Goal: Task Accomplishment & Management: Complete application form

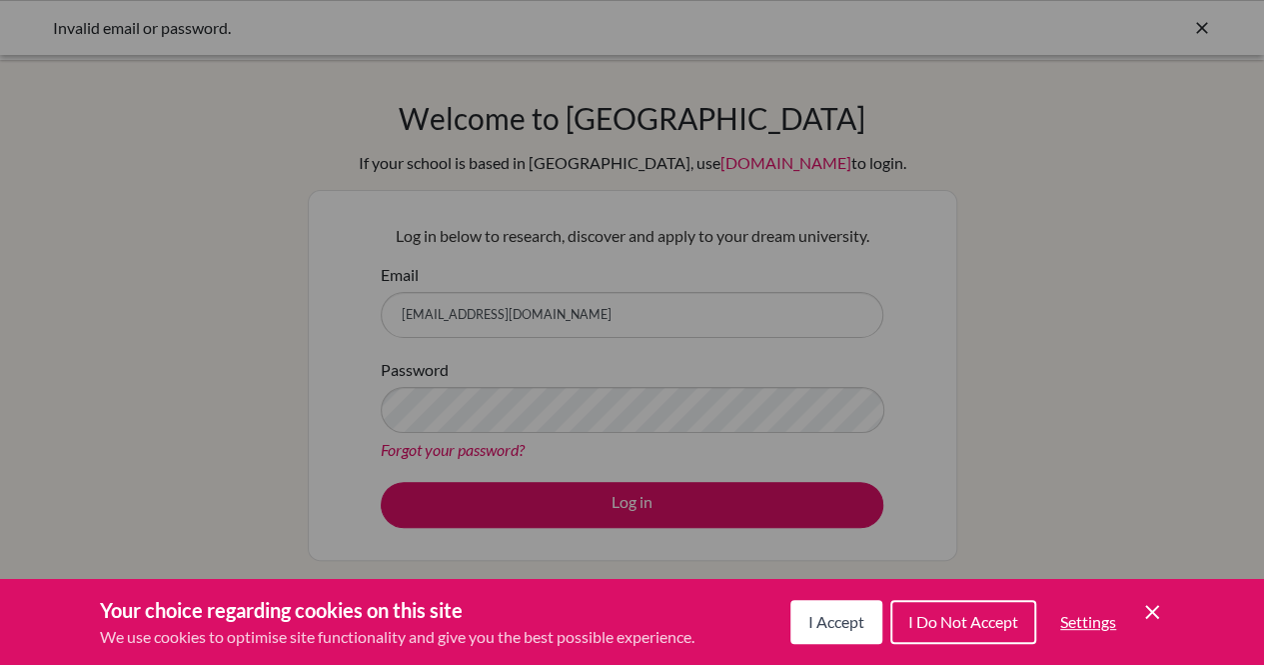
click at [930, 616] on span "I Do Not Accept" at bounding box center [964, 621] width 110 height 19
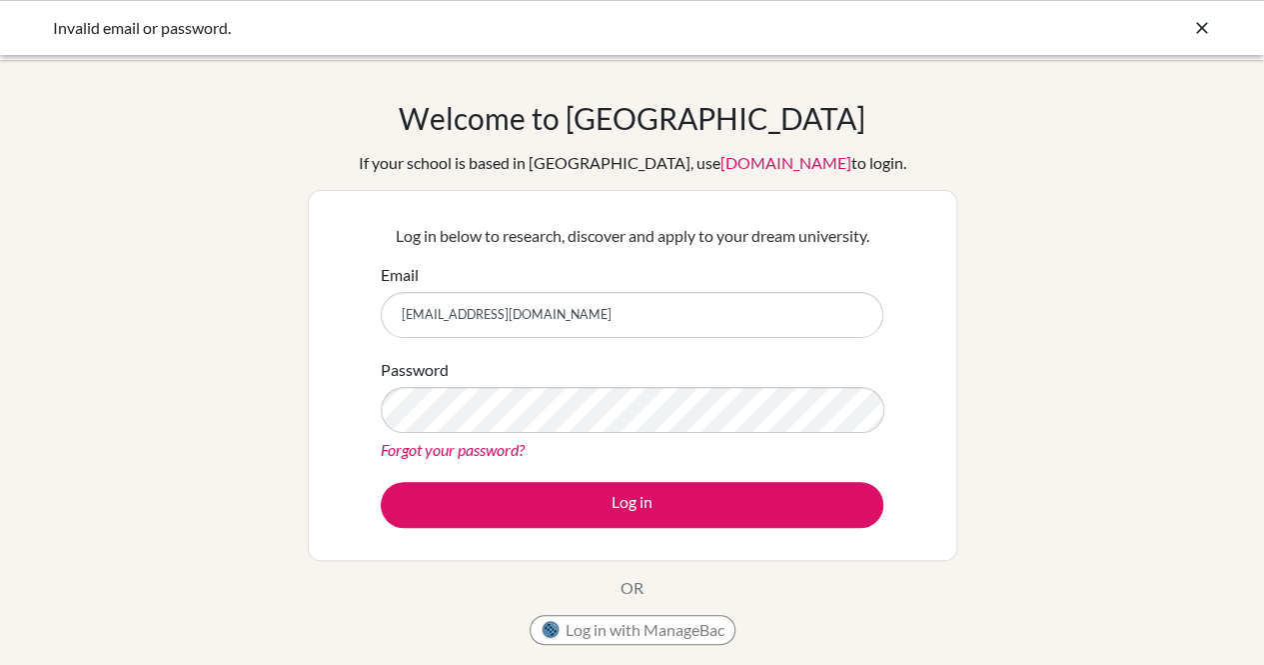
click at [452, 448] on link "Forgot your password?" at bounding box center [453, 449] width 144 height 19
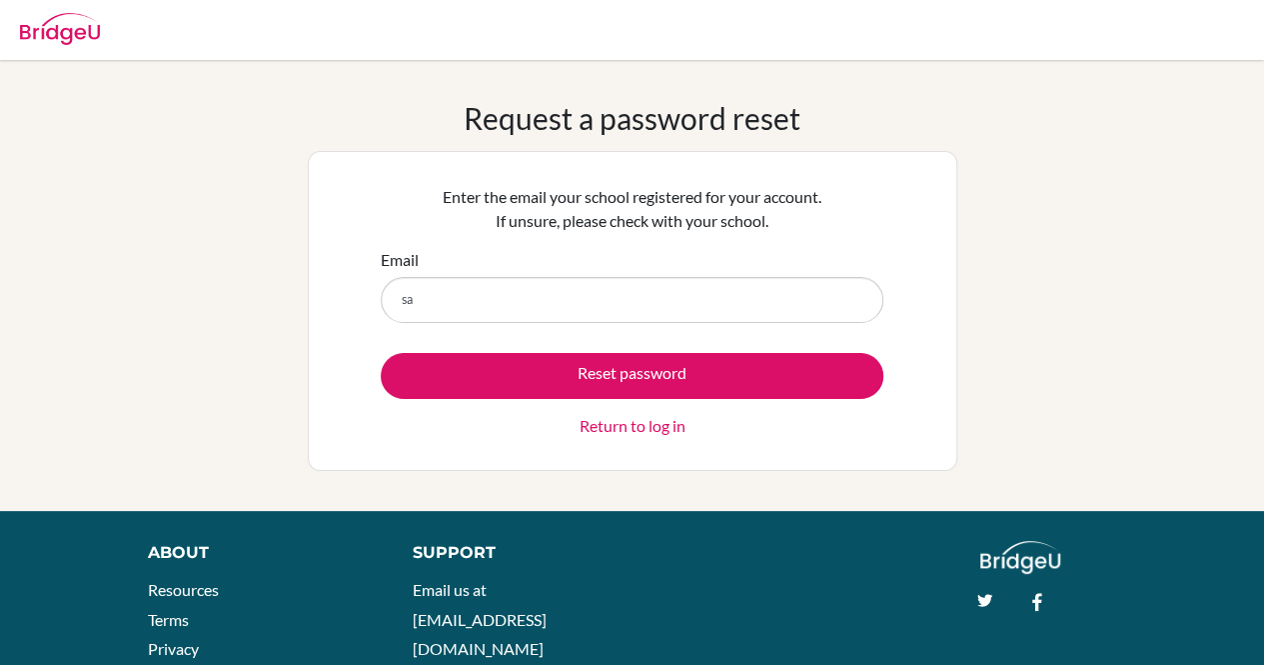
type input "saritasharma@sxc.edu.np"
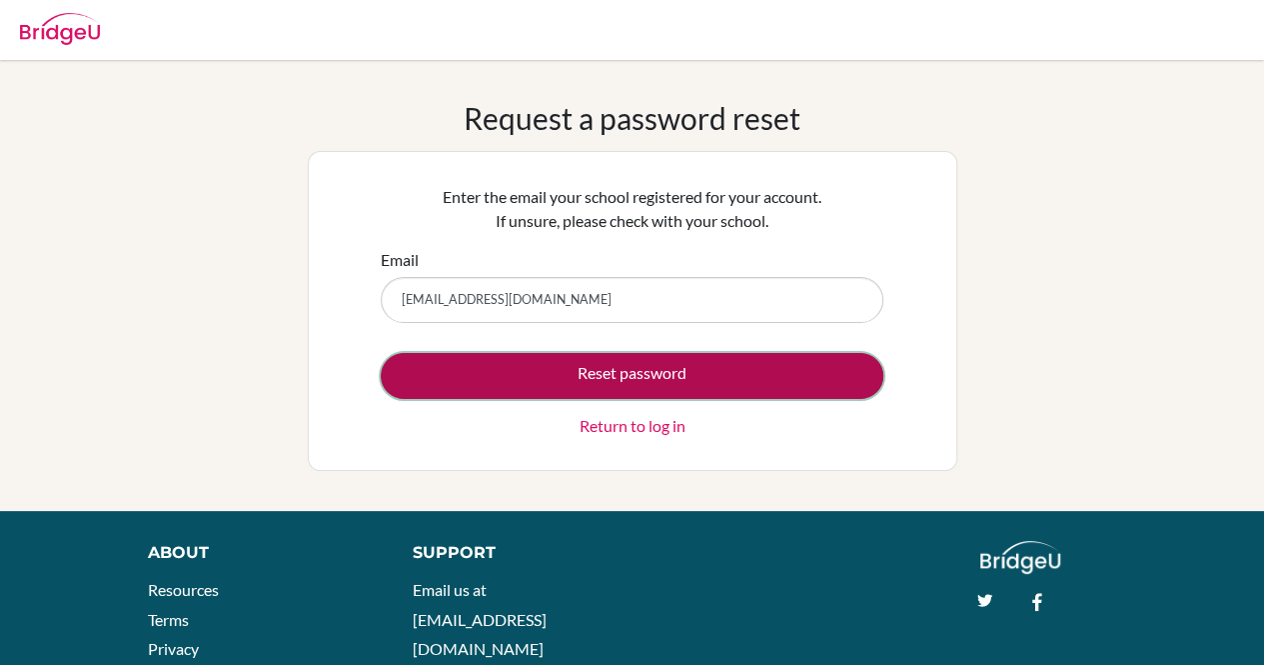
click at [555, 373] on button "Reset password" at bounding box center [632, 376] width 503 height 46
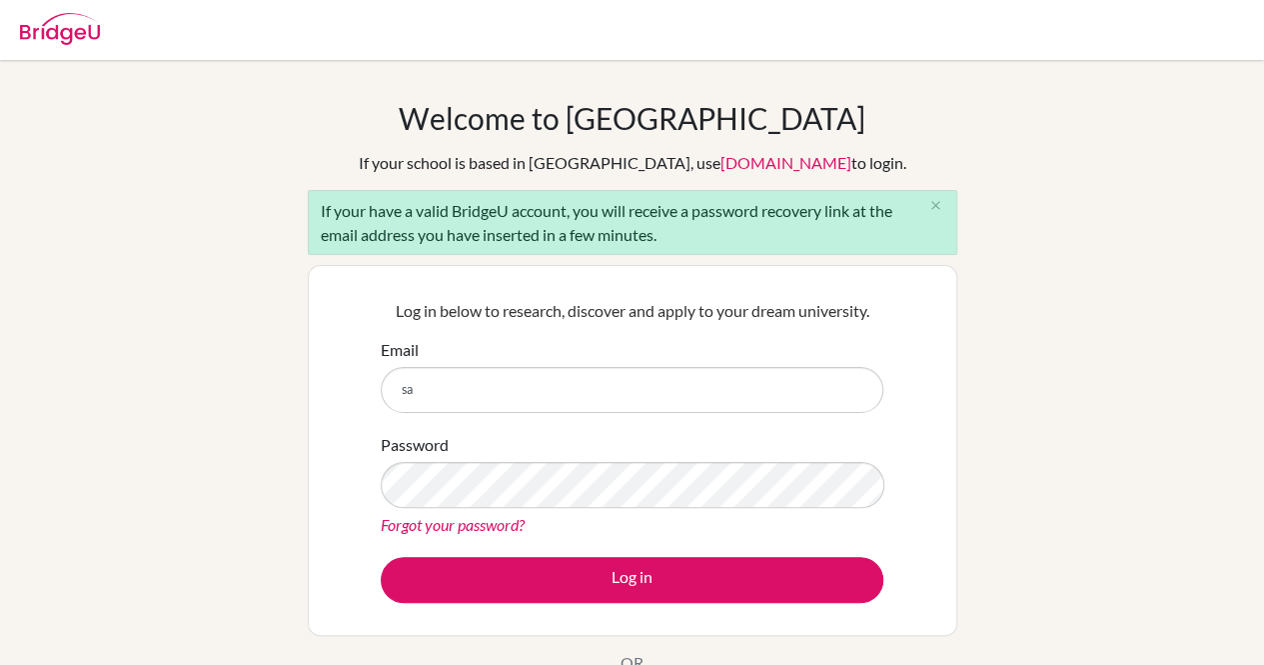
type input "[EMAIL_ADDRESS][DOMAIN_NAME]"
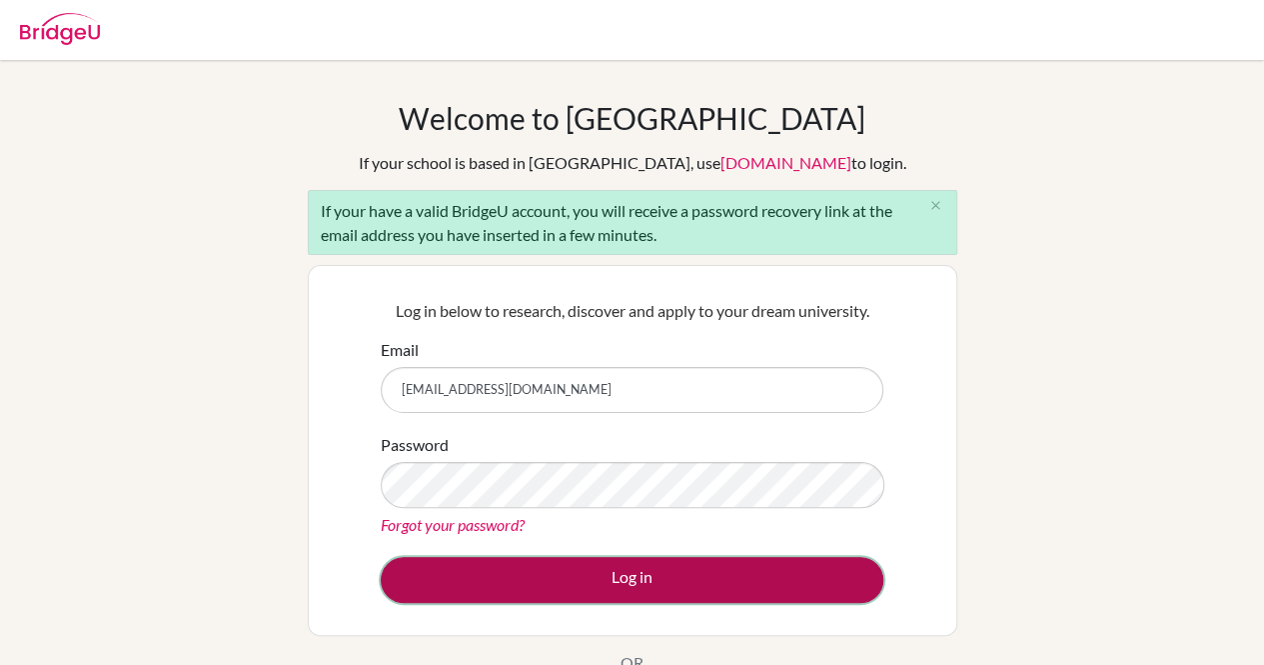
click at [554, 590] on button "Log in" at bounding box center [632, 580] width 503 height 46
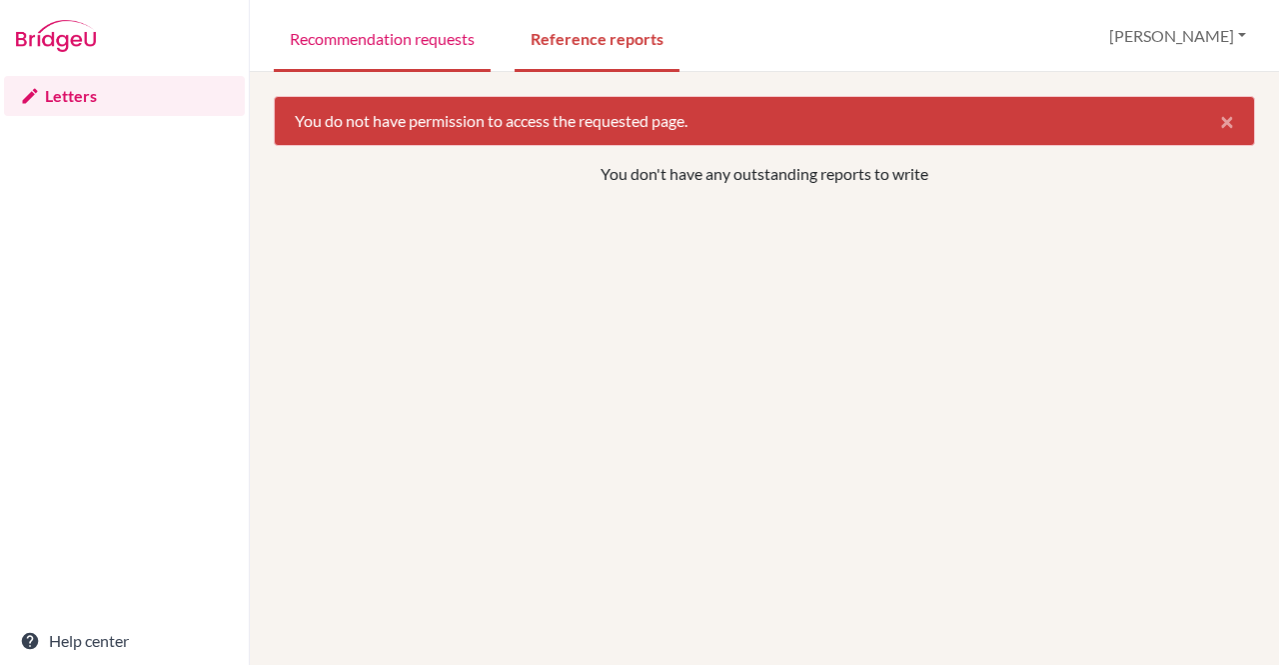
click at [432, 42] on link "Recommendation requests" at bounding box center [382, 37] width 217 height 69
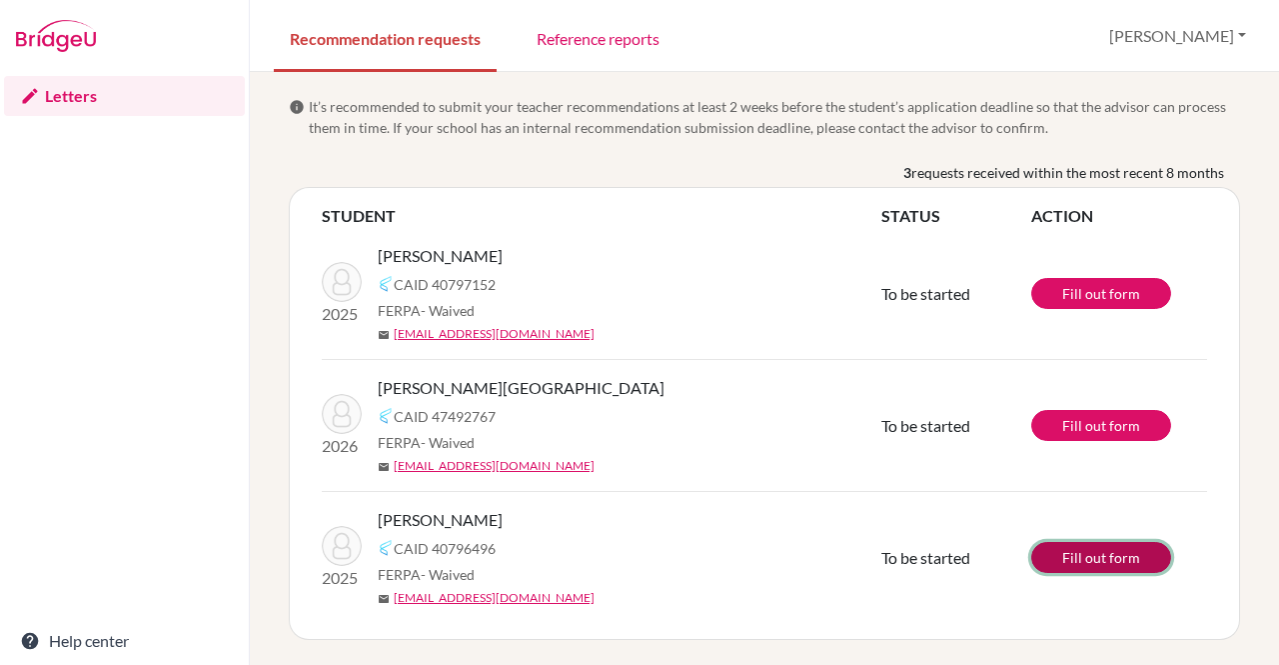
click at [1102, 547] on link "Fill out form" at bounding box center [1102, 557] width 140 height 31
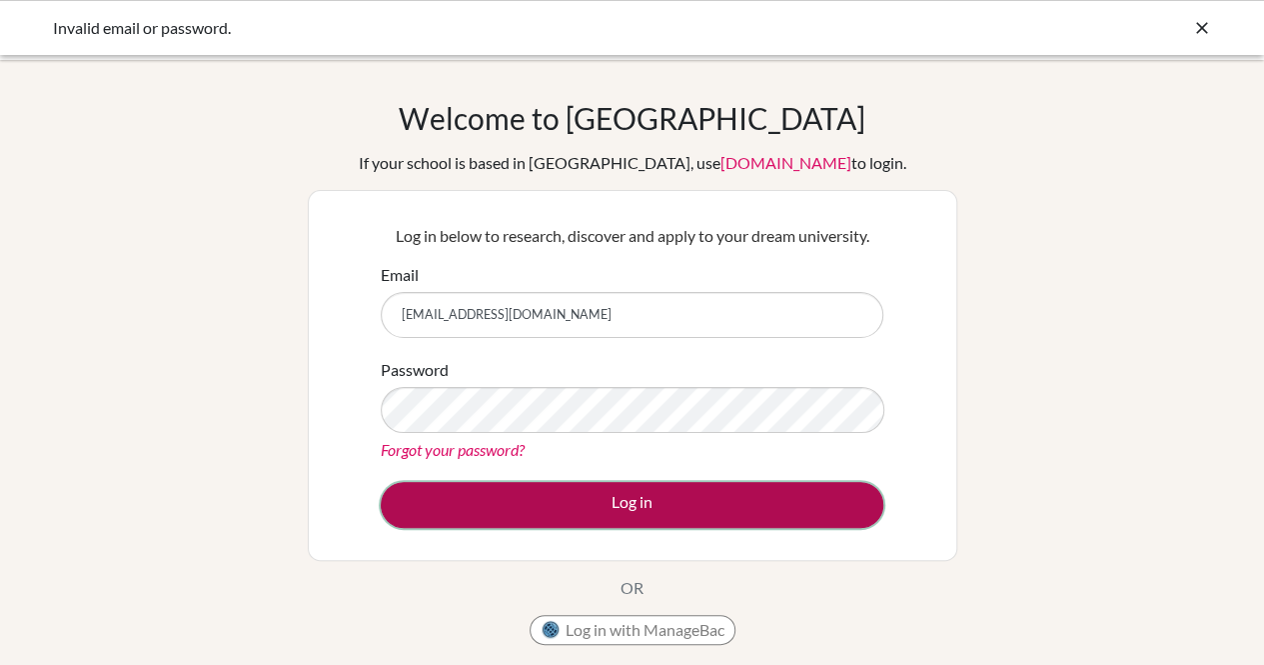
click at [526, 503] on button "Log in" at bounding box center [632, 505] width 503 height 46
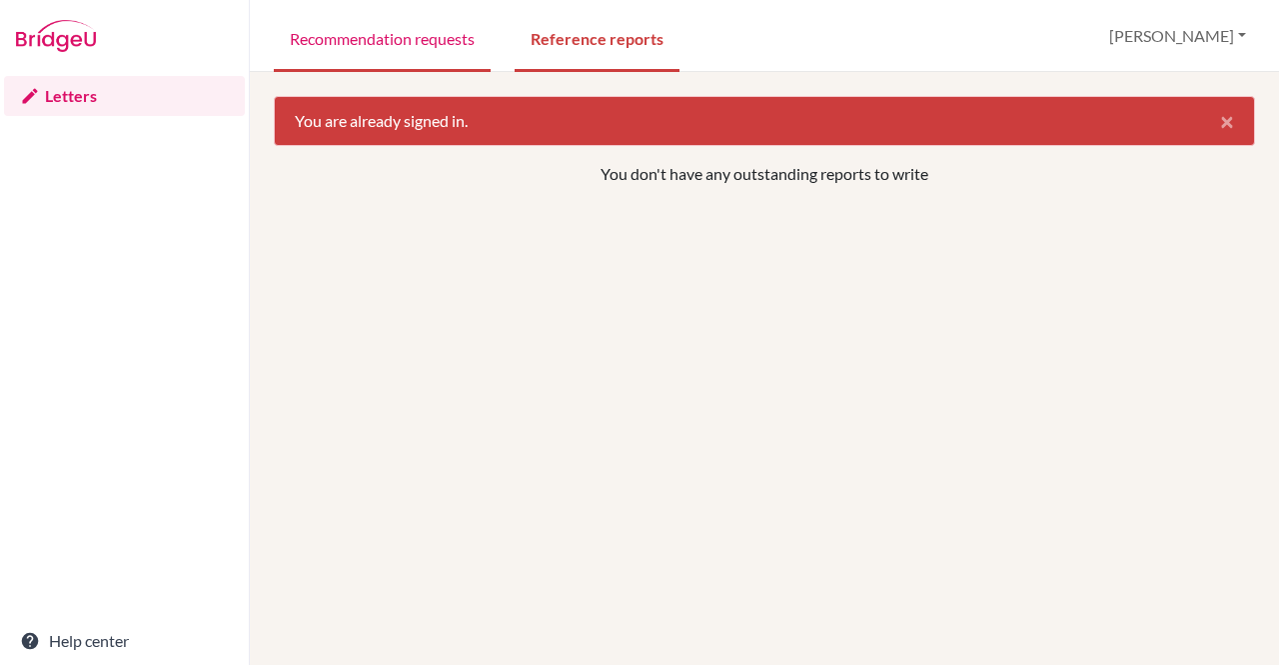
click at [360, 38] on link "Recommendation requests" at bounding box center [382, 37] width 217 height 69
